Goal: Information Seeking & Learning: Learn about a topic

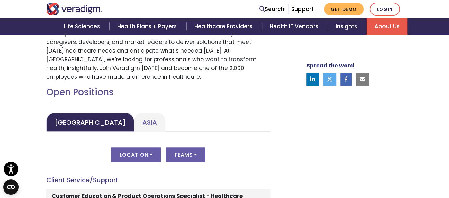
scroll to position [264, 0]
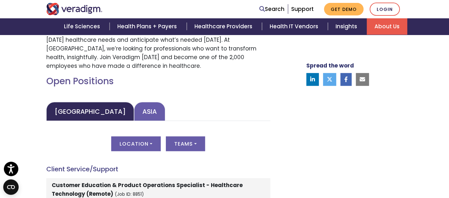
click at [134, 115] on link "Asia" at bounding box center [149, 111] width 31 height 19
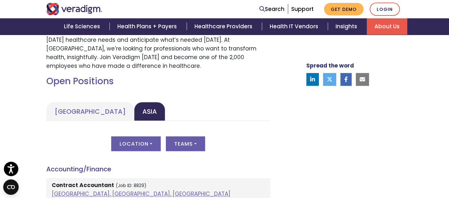
scroll to position [316, 0]
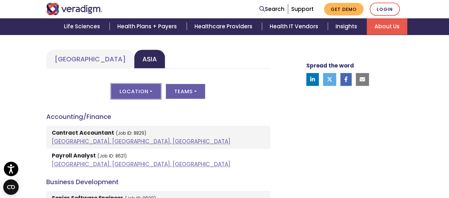
click at [142, 94] on button "Location" at bounding box center [136, 91] width 50 height 15
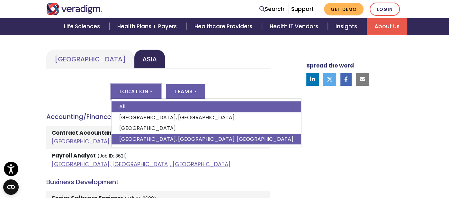
click at [132, 139] on link "Pune, Maharashtra, India" at bounding box center [207, 139] width 190 height 11
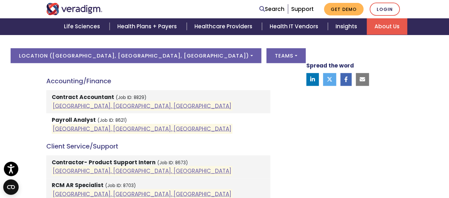
scroll to position [369, 0]
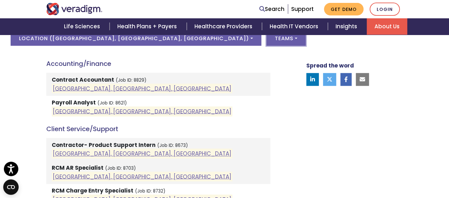
click at [267, 39] on button "Teams" at bounding box center [286, 38] width 39 height 15
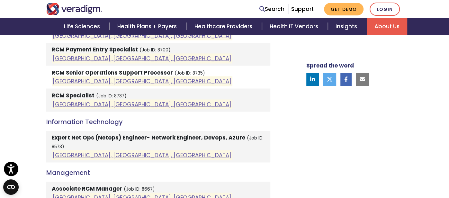
scroll to position [626, 0]
click at [383, 13] on link "Login" at bounding box center [385, 9] width 30 height 13
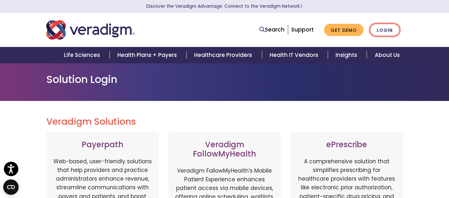
click at [390, 26] on link "Login" at bounding box center [385, 29] width 30 height 13
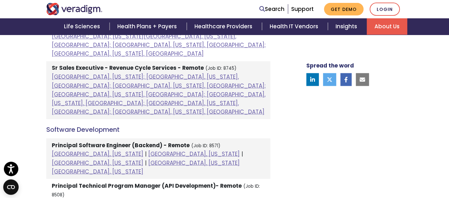
scroll to position [738, 0]
